Goal: Task Accomplishment & Management: Complete application form

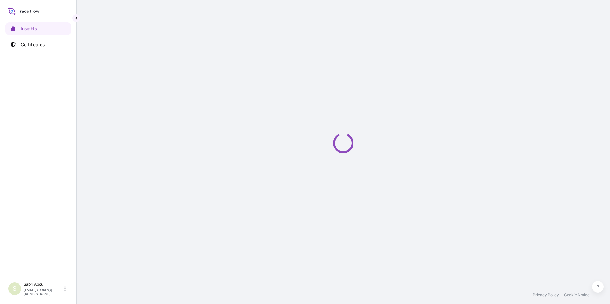
select select "2025"
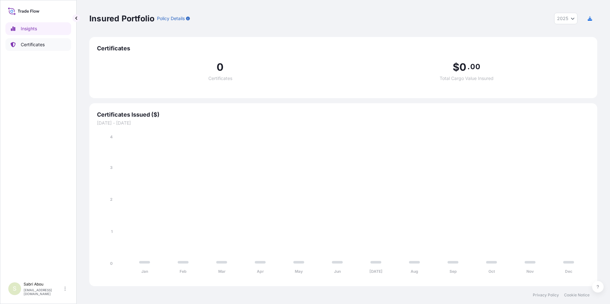
click at [42, 48] on link "Certificates" at bounding box center [38, 44] width 66 height 13
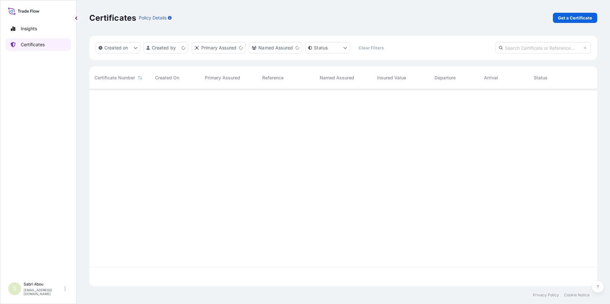
scroll to position [196, 503]
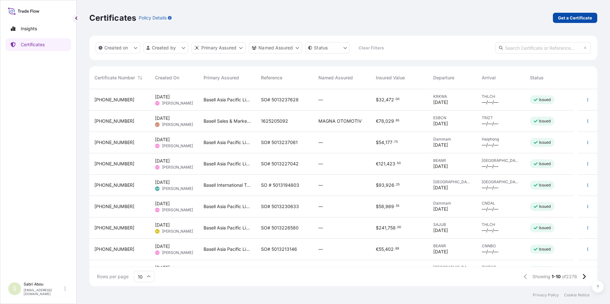
click at [564, 19] on p "Get a Certificate" at bounding box center [575, 18] width 34 height 6
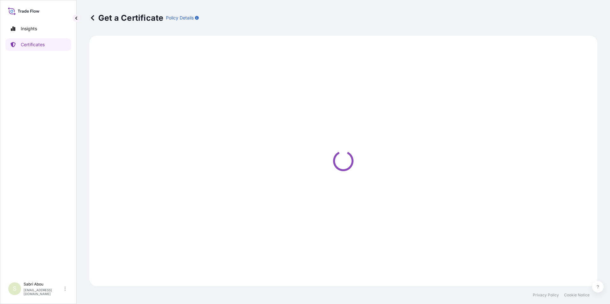
select select "Sea"
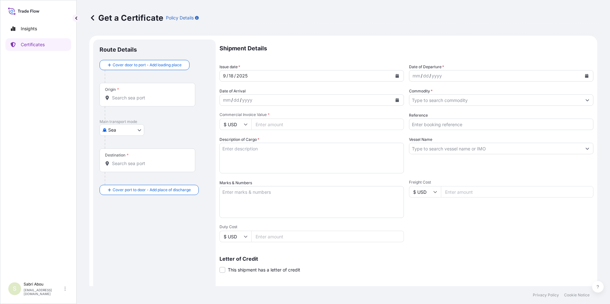
click at [134, 100] on input "Origin *" at bounding box center [149, 98] width 75 height 6
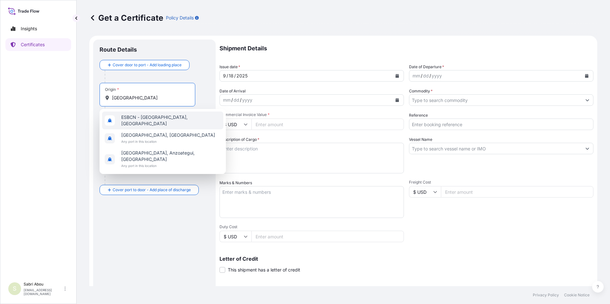
click at [135, 122] on span "ESBCN - Barcelona, Spain" at bounding box center [171, 120] width 100 height 13
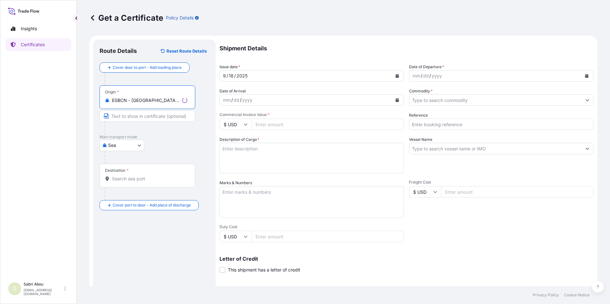
type input "ESBCN - Barcelona, Spain"
drag, startPoint x: 145, startPoint y: 183, endPoint x: 148, endPoint y: 181, distance: 3.9
click at [145, 183] on div "Destination *" at bounding box center [148, 176] width 96 height 24
click at [145, 182] on input "Destination *" at bounding box center [149, 179] width 75 height 6
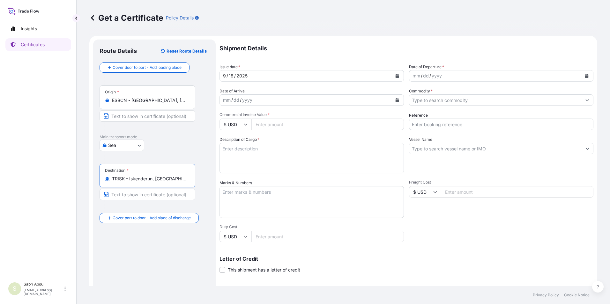
type input "TRISK - Iskenderun, Turkey"
click at [449, 77] on div "mm / dd / yyyy" at bounding box center [495, 75] width 172 height 11
click at [582, 76] on button "Calendar" at bounding box center [587, 76] width 10 height 10
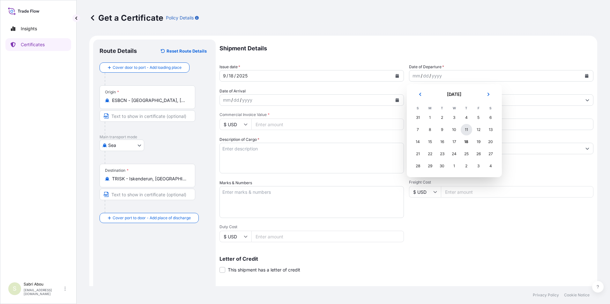
click at [467, 131] on div "11" at bounding box center [466, 129] width 11 height 11
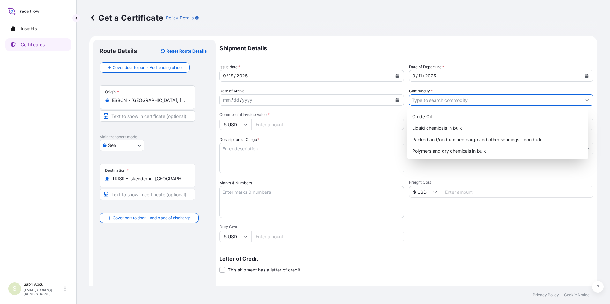
click at [432, 103] on input "Commodity *" at bounding box center [495, 99] width 172 height 11
click at [456, 145] on div "Packed and/or drummed cargo and other sendings - non bulk" at bounding box center [498, 139] width 176 height 11
type input "Packed and/or drummed cargo and other sendings - non bulk"
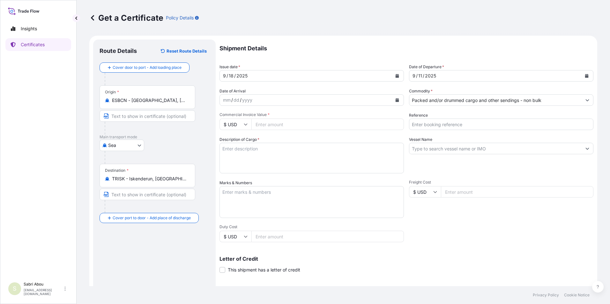
click at [246, 122] on input "$ USD" at bounding box center [236, 124] width 32 height 11
drag, startPoint x: 234, startPoint y: 145, endPoint x: 252, endPoint y: 139, distance: 19.9
click at [234, 145] on div "€ EUR" at bounding box center [235, 142] width 27 height 12
type input "€ EUR"
click at [270, 126] on input "Commercial Invoice Value *" at bounding box center [327, 124] width 153 height 11
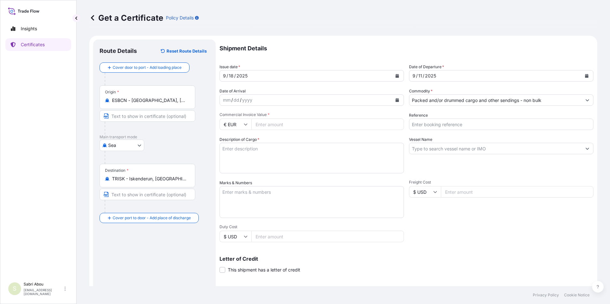
type input "1"
type input "89100"
type input "1625206531"
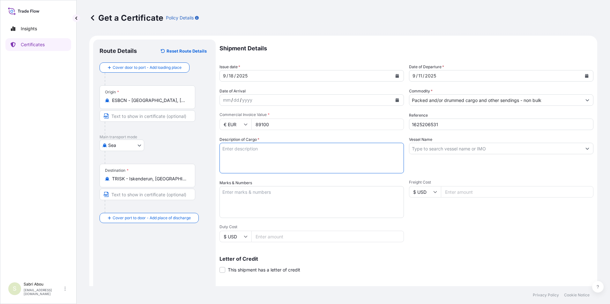
type textarea "1"
type textarea "4x40 pallet"
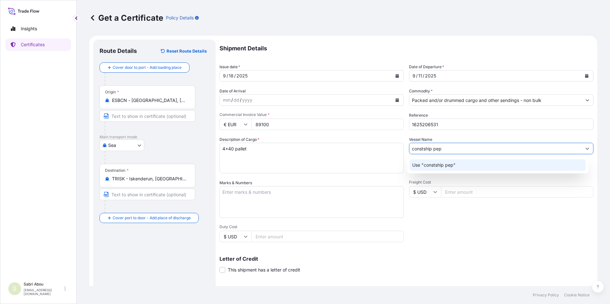
drag, startPoint x: 448, startPoint y: 149, endPoint x: 400, endPoint y: 152, distance: 48.0
click at [400, 152] on div "Shipment Details Issue date * 9 / 18 / 2025 Date of Departure * 9 / 11 / 2025 D…" at bounding box center [407, 192] width 374 height 304
click at [445, 150] on input "CONTSHIP PEP" at bounding box center [495, 148] width 172 height 11
click at [444, 165] on p "Use "CONTSHIP PEP"" at bounding box center [435, 165] width 47 height 6
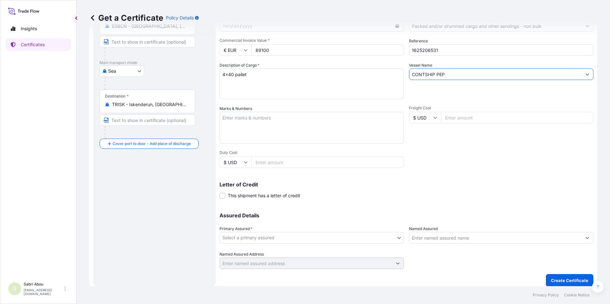
scroll to position [79, 0]
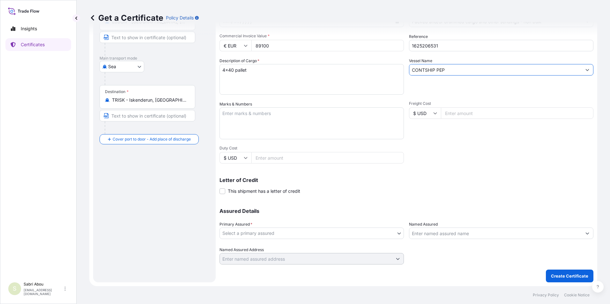
type input "CONTSHIP PEP"
click at [284, 231] on body "0 options available. 1 option available. Insights Certificates S Sabri Abou sab…" at bounding box center [305, 152] width 610 height 304
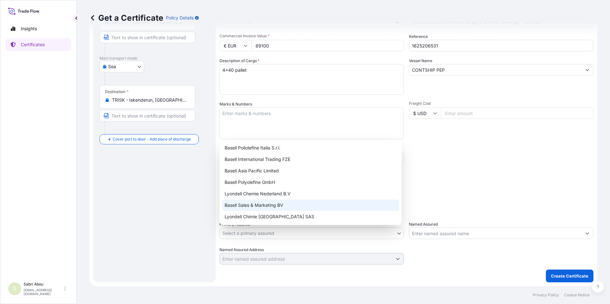
click at [267, 202] on div "Basell Sales & Marketing BV" at bounding box center [310, 205] width 177 height 11
select select "32164"
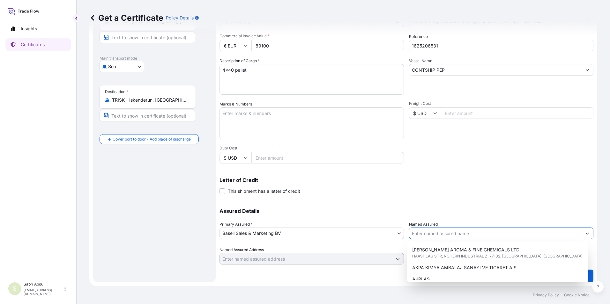
click at [418, 231] on input "Named Assured" at bounding box center [495, 233] width 172 height 11
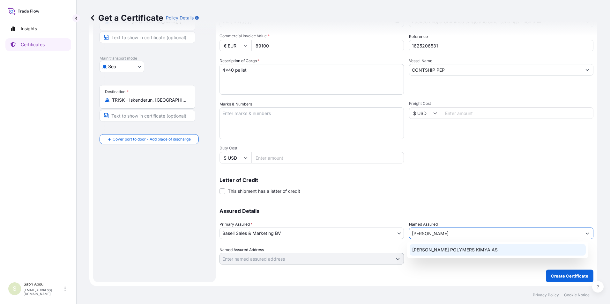
click at [444, 249] on span "MORA POLYMERS KIMYA AS" at bounding box center [455, 250] width 86 height 6
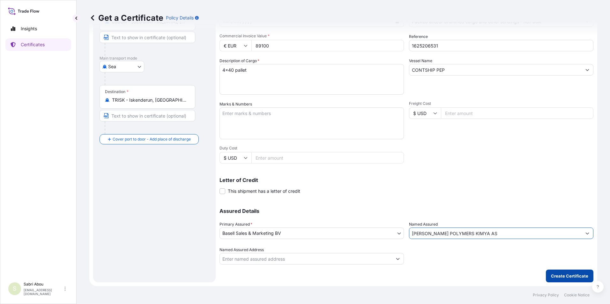
type input "MORA POLYMERS KIMYA AS"
click at [555, 276] on p "Create Certificate" at bounding box center [569, 276] width 37 height 6
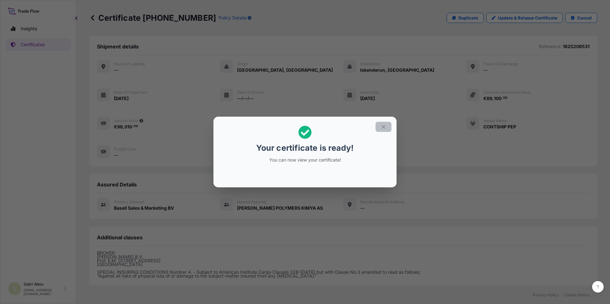
click at [378, 126] on button "button" at bounding box center [384, 127] width 16 height 10
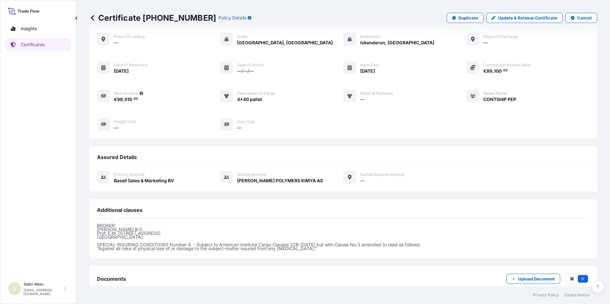
scroll to position [67, 0]
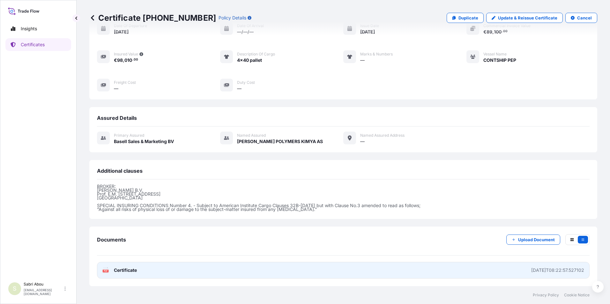
click at [130, 269] on span "Certificate" at bounding box center [125, 270] width 23 height 6
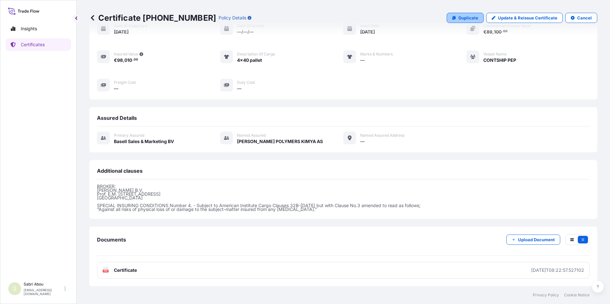
click at [454, 16] on link "Duplicate" at bounding box center [465, 18] width 37 height 10
select select "Sea"
select select "32164"
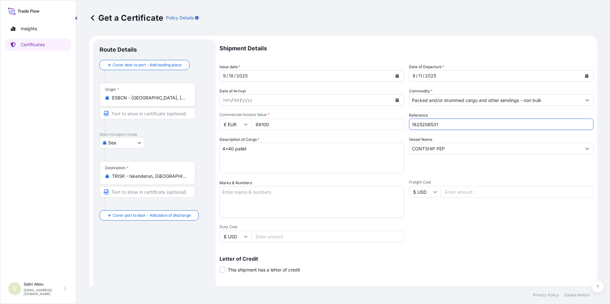
drag, startPoint x: 441, startPoint y: 125, endPoint x: 383, endPoint y: 126, distance: 57.4
click at [384, 129] on div "Shipment Details Issue date * 9 / 18 / 2025 Date of Departure * 9 / 11 / 2025 D…" at bounding box center [407, 192] width 374 height 304
type input "1625206529"
drag, startPoint x: 280, startPoint y: 125, endPoint x: 240, endPoint y: 126, distance: 40.2
click at [240, 126] on div "€ EUR 89100" at bounding box center [312, 124] width 184 height 11
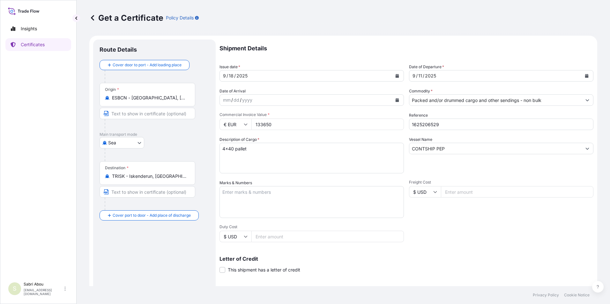
type input "133650"
click at [224, 146] on textarea "4x40 pallet" at bounding box center [312, 158] width 184 height 31
type textarea "6x40 pallet"
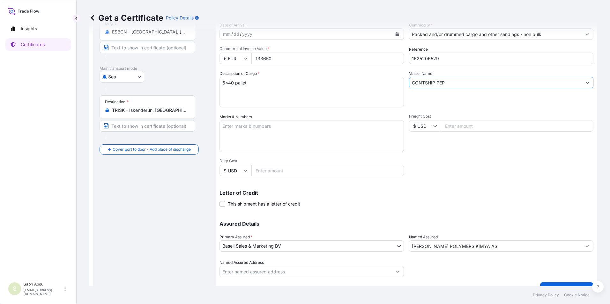
scroll to position [79, 0]
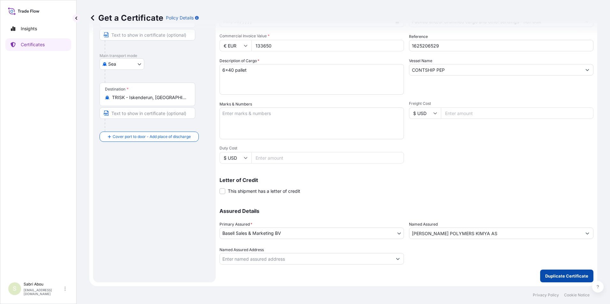
click at [575, 279] on p "Duplicate Certificate" at bounding box center [566, 276] width 43 height 6
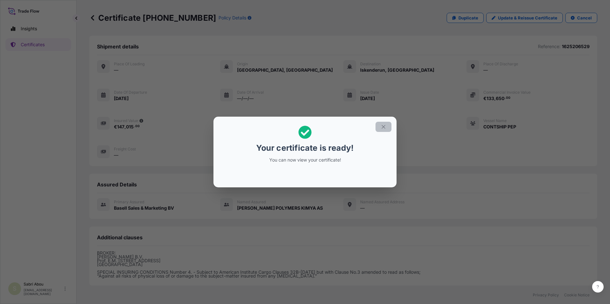
click at [381, 127] on icon "button" at bounding box center [384, 127] width 6 height 6
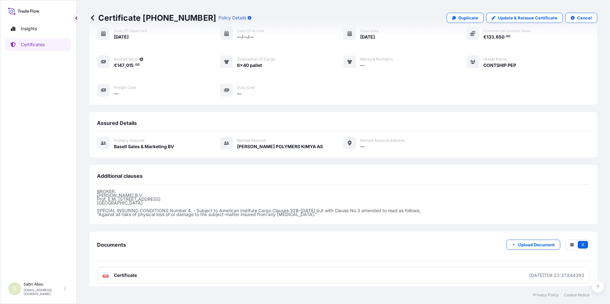
scroll to position [67, 0]
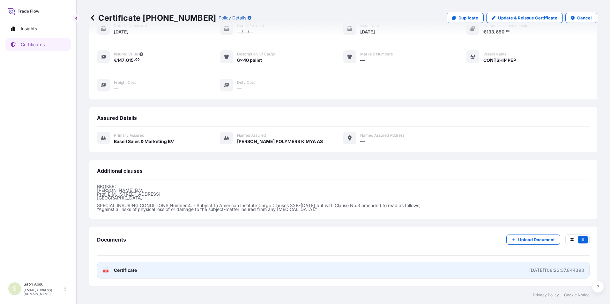
click at [288, 273] on link "PDF Certificate 2025-09-18T08:23:37.844393" at bounding box center [343, 270] width 493 height 17
